Goal: Check status: Check status

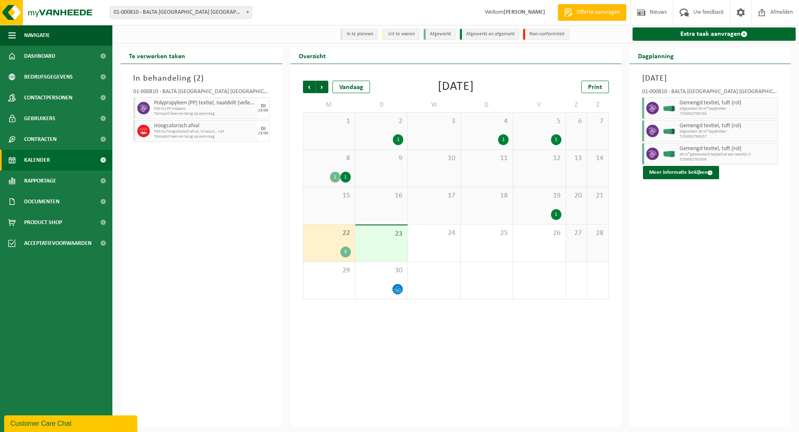
click at [49, 156] on span "Kalender" at bounding box center [37, 160] width 26 height 21
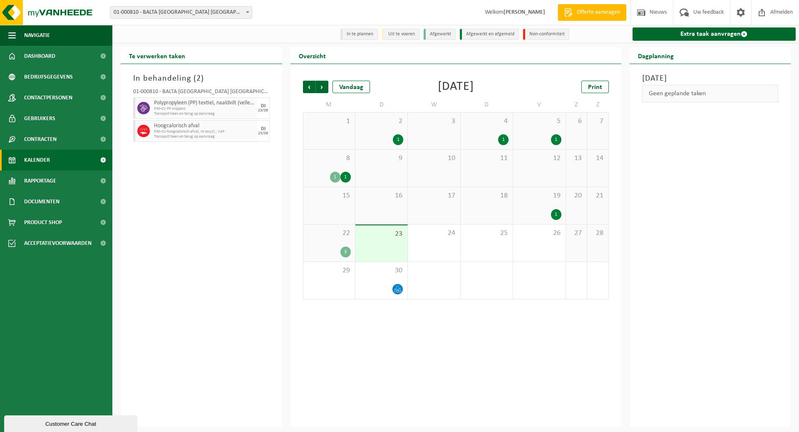
click at [323, 239] on div "22 3" at bounding box center [329, 243] width 52 height 37
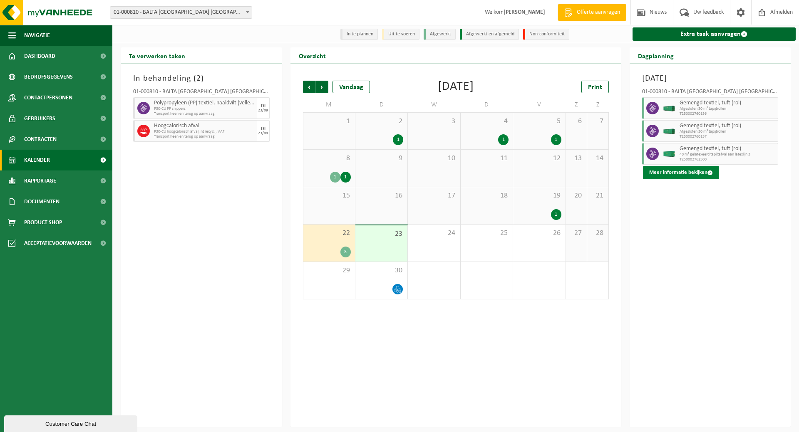
click at [676, 173] on button "Meer informatie bekijken" at bounding box center [681, 172] width 76 height 13
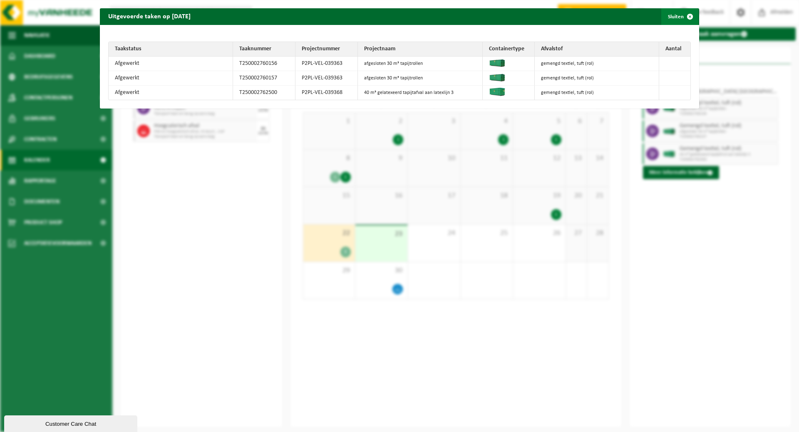
click at [670, 17] on button "Sluiten" at bounding box center [679, 16] width 37 height 17
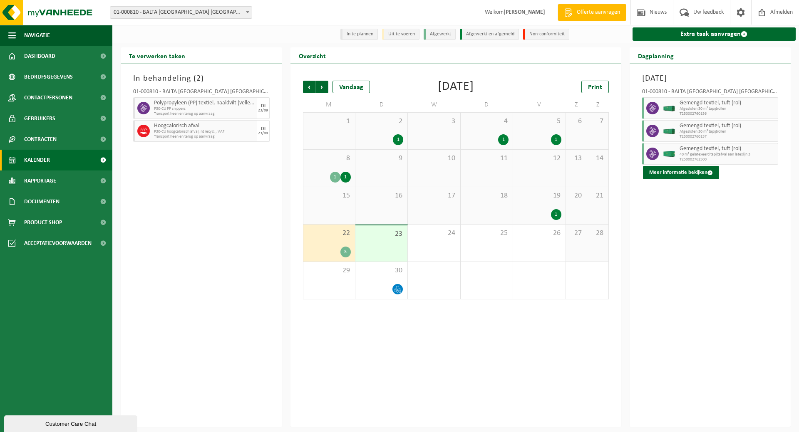
click at [389, 246] on div "23" at bounding box center [381, 244] width 52 height 36
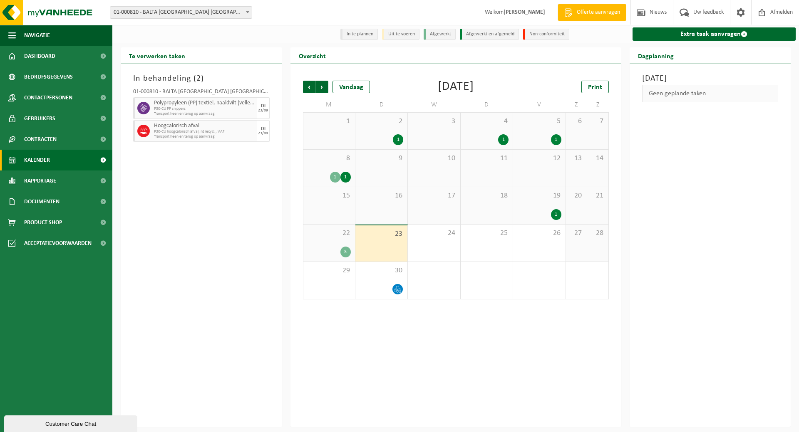
click at [39, 158] on span "Kalender" at bounding box center [37, 160] width 26 height 21
